Goal: Transaction & Acquisition: Purchase product/service

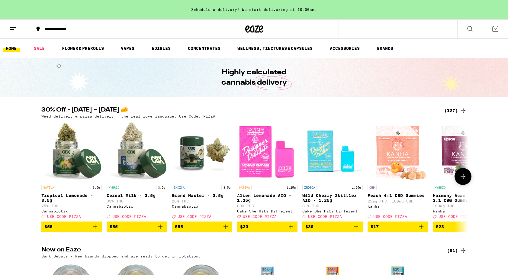
click at [460, 184] on button at bounding box center [462, 176] width 17 height 17
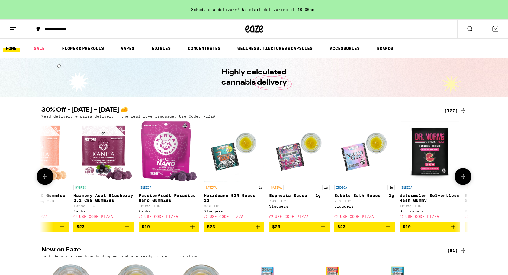
click at [462, 180] on icon at bounding box center [462, 176] width 7 height 7
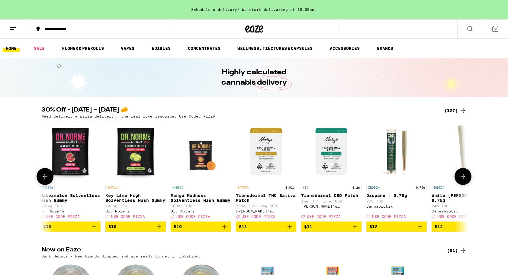
click at [462, 180] on icon at bounding box center [462, 176] width 7 height 7
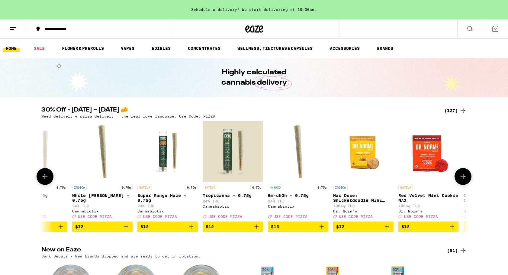
click at [462, 180] on icon at bounding box center [462, 176] width 7 height 7
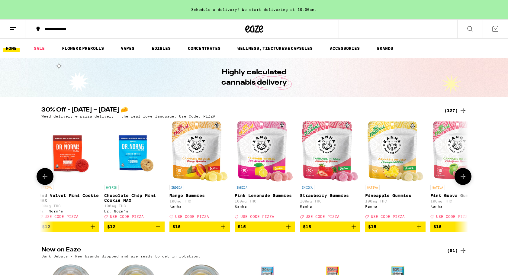
click at [462, 180] on icon at bounding box center [462, 176] width 7 height 7
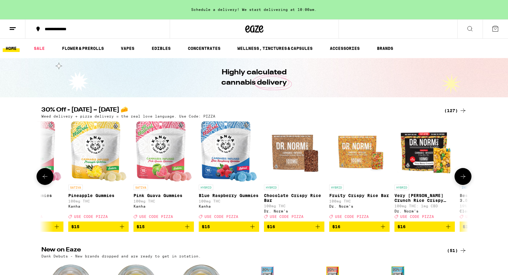
scroll to position [0, 1796]
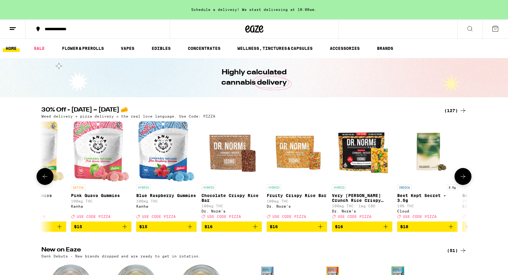
click at [42, 176] on icon at bounding box center [44, 176] width 7 height 7
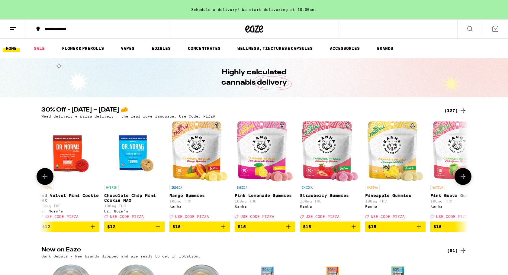
click at [42, 176] on icon at bounding box center [44, 176] width 7 height 7
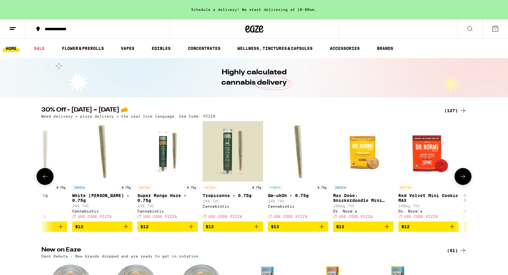
click at [42, 176] on icon at bounding box center [44, 176] width 7 height 7
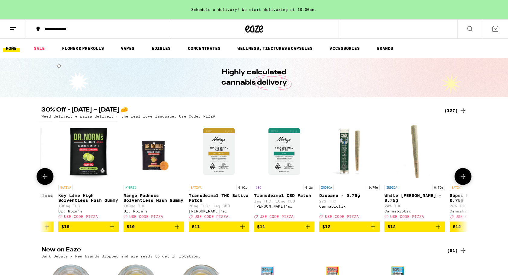
scroll to position [0, 719]
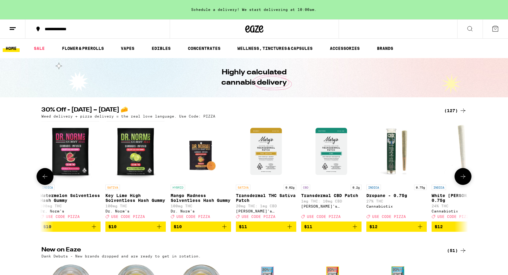
click at [460, 180] on icon at bounding box center [462, 176] width 7 height 7
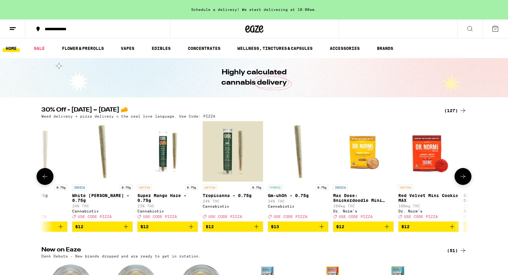
click at [460, 180] on icon at bounding box center [462, 176] width 7 height 7
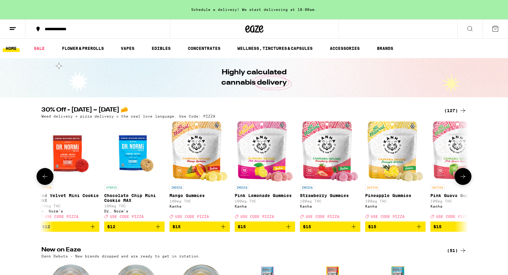
click at [460, 180] on icon at bounding box center [462, 176] width 7 height 7
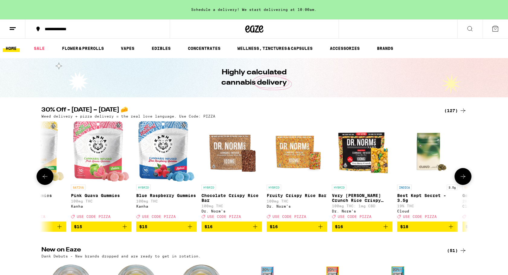
click at [460, 180] on icon at bounding box center [462, 176] width 7 height 7
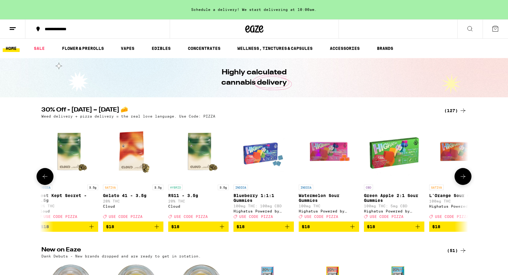
click at [460, 180] on icon at bounding box center [462, 176] width 7 height 7
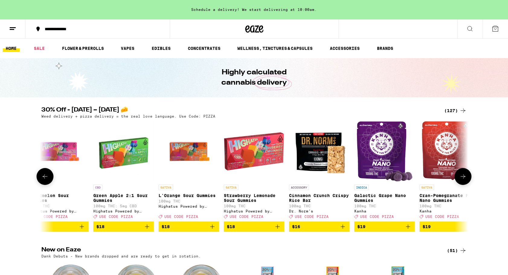
scroll to position [0, 2515]
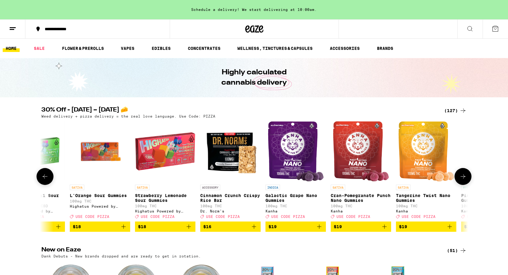
click at [460, 180] on icon at bounding box center [462, 176] width 7 height 7
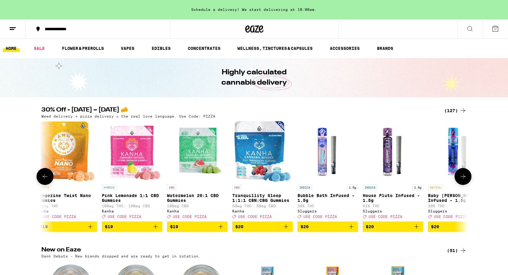
click at [460, 180] on icon at bounding box center [462, 176] width 7 height 7
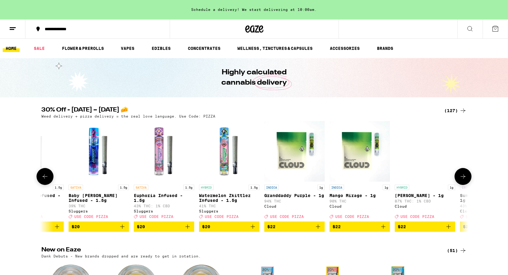
click at [460, 180] on icon at bounding box center [462, 176] width 7 height 7
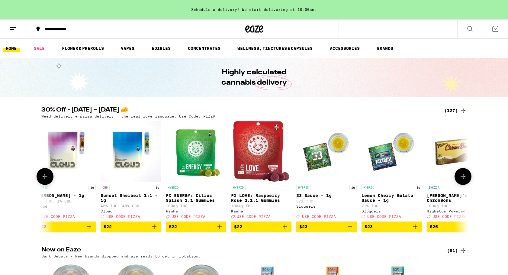
click at [460, 180] on icon at bounding box center [462, 176] width 7 height 7
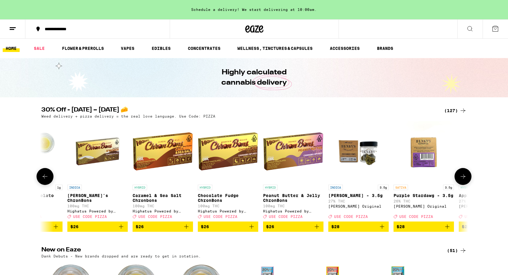
click at [458, 180] on button at bounding box center [462, 176] width 17 height 17
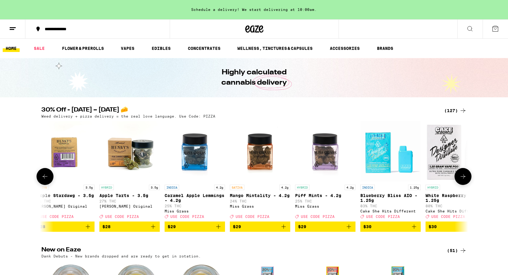
click at [458, 180] on button at bounding box center [462, 176] width 17 height 17
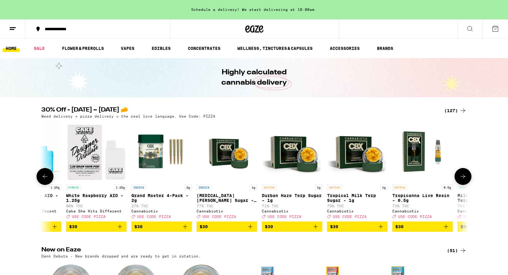
click at [458, 180] on button at bounding box center [462, 176] width 17 height 17
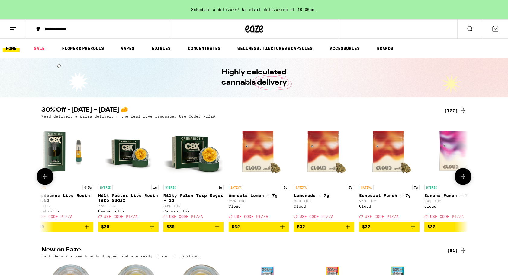
click at [458, 180] on button at bounding box center [462, 176] width 17 height 17
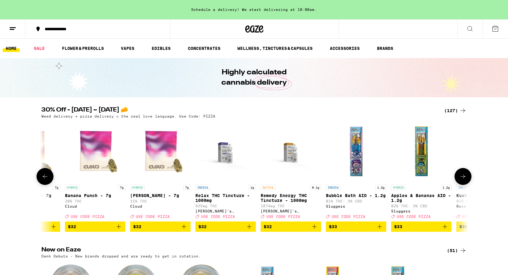
click at [458, 180] on button at bounding box center [462, 176] width 17 height 17
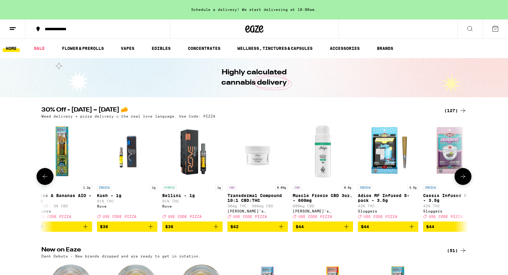
click at [458, 180] on button at bounding box center [462, 176] width 17 height 17
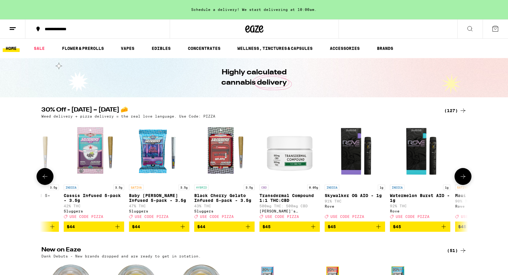
click at [458, 180] on button at bounding box center [462, 176] width 17 height 17
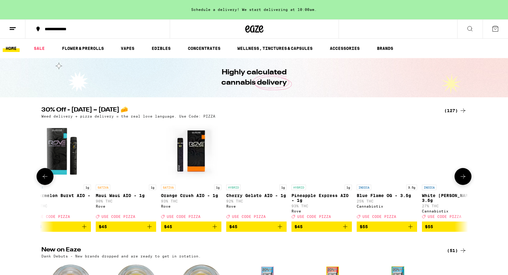
click at [458, 180] on button at bounding box center [462, 176] width 17 height 17
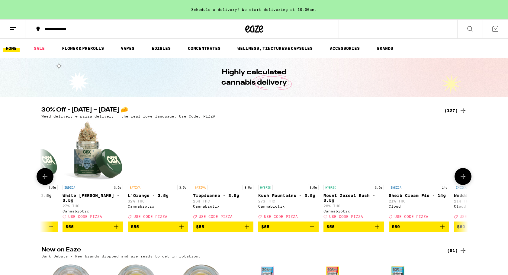
click at [458, 180] on button at bounding box center [462, 176] width 17 height 17
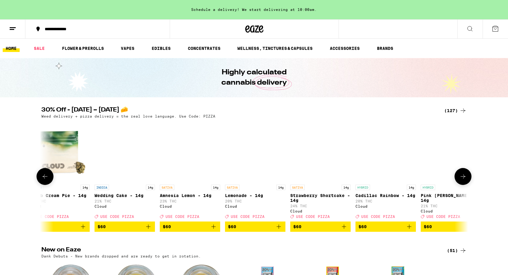
click at [458, 180] on button at bounding box center [462, 176] width 17 height 17
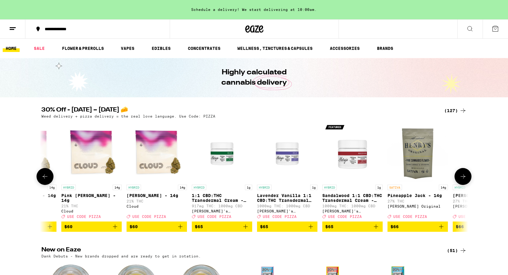
click at [458, 180] on button at bounding box center [462, 176] width 17 height 17
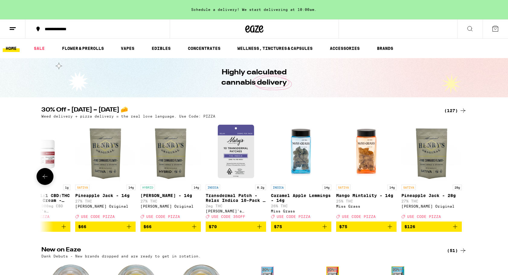
click at [458, 180] on div at bounding box center [462, 176] width 17 height 17
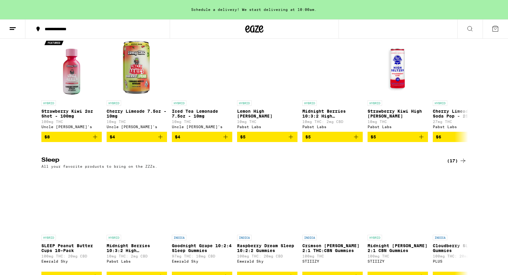
scroll to position [2047, 0]
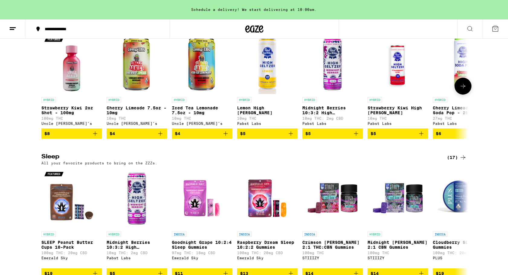
click at [466, 90] on icon at bounding box center [462, 85] width 7 height 7
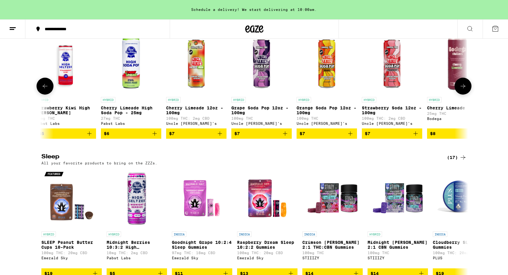
scroll to position [0, 359]
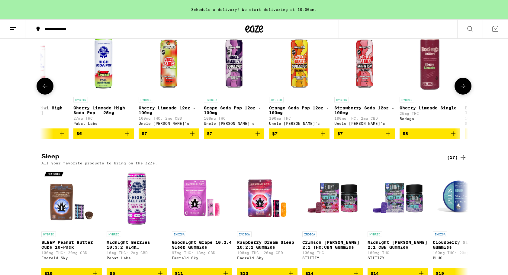
click at [466, 90] on icon at bounding box center [462, 85] width 7 height 7
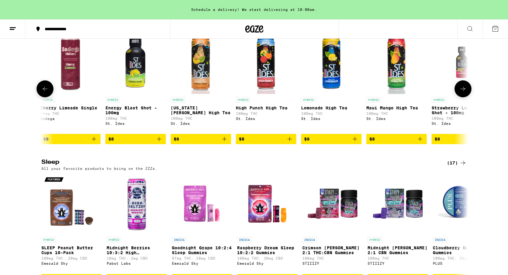
click at [466, 97] on button at bounding box center [462, 88] width 17 height 17
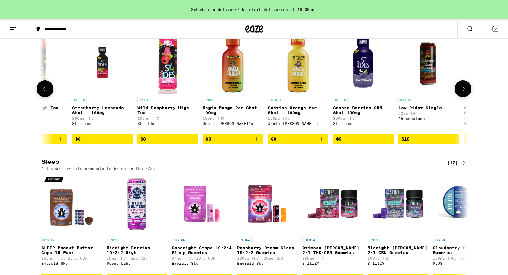
click at [466, 97] on button at bounding box center [462, 88] width 17 height 17
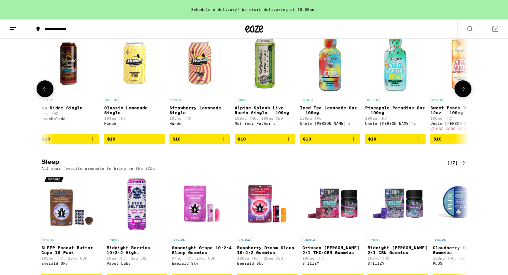
click at [466, 97] on button at bounding box center [462, 88] width 17 height 17
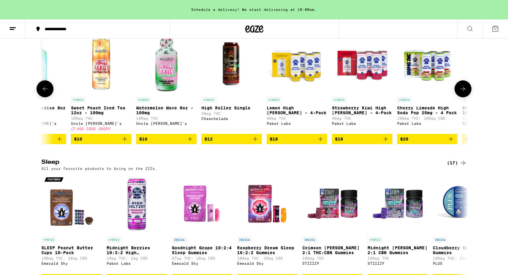
click at [466, 97] on button at bounding box center [462, 88] width 17 height 17
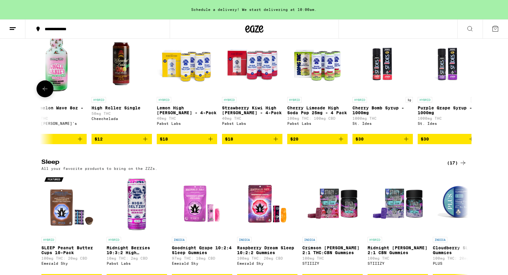
scroll to position [0, 1922]
